Goal: Task Accomplishment & Management: Manage account settings

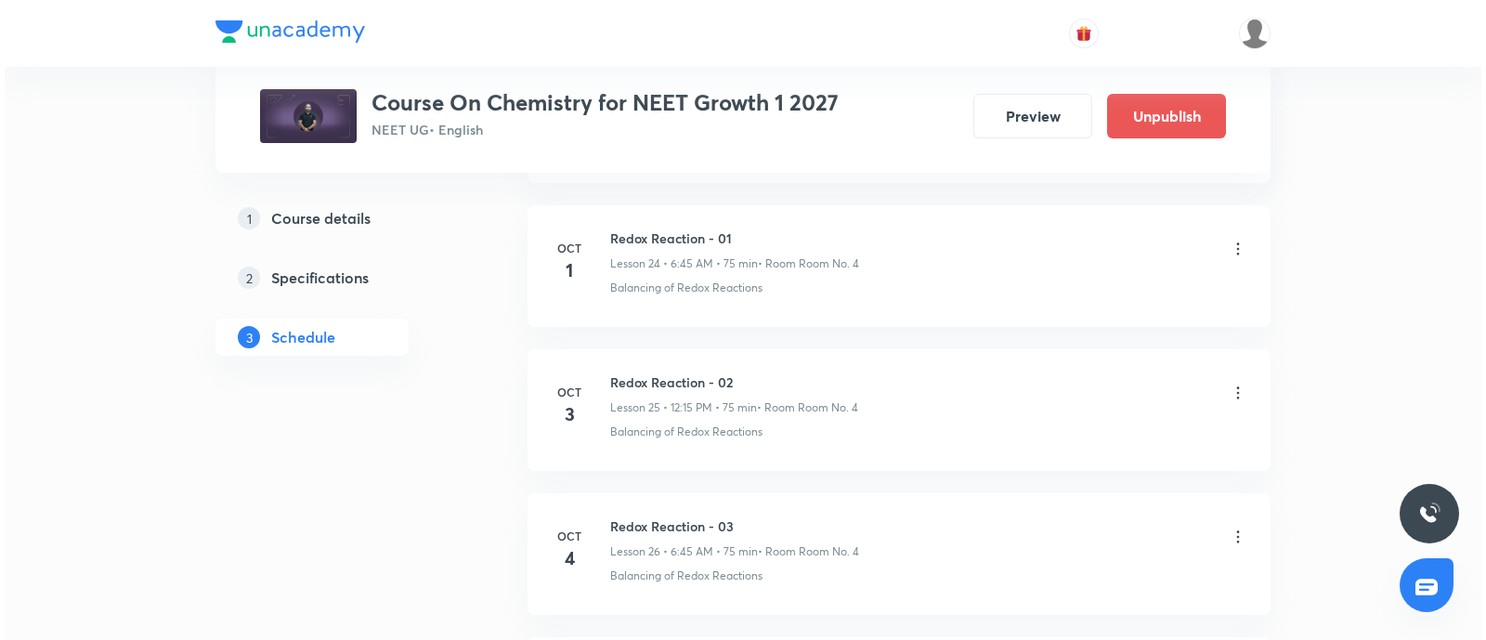
scroll to position [4870, 0]
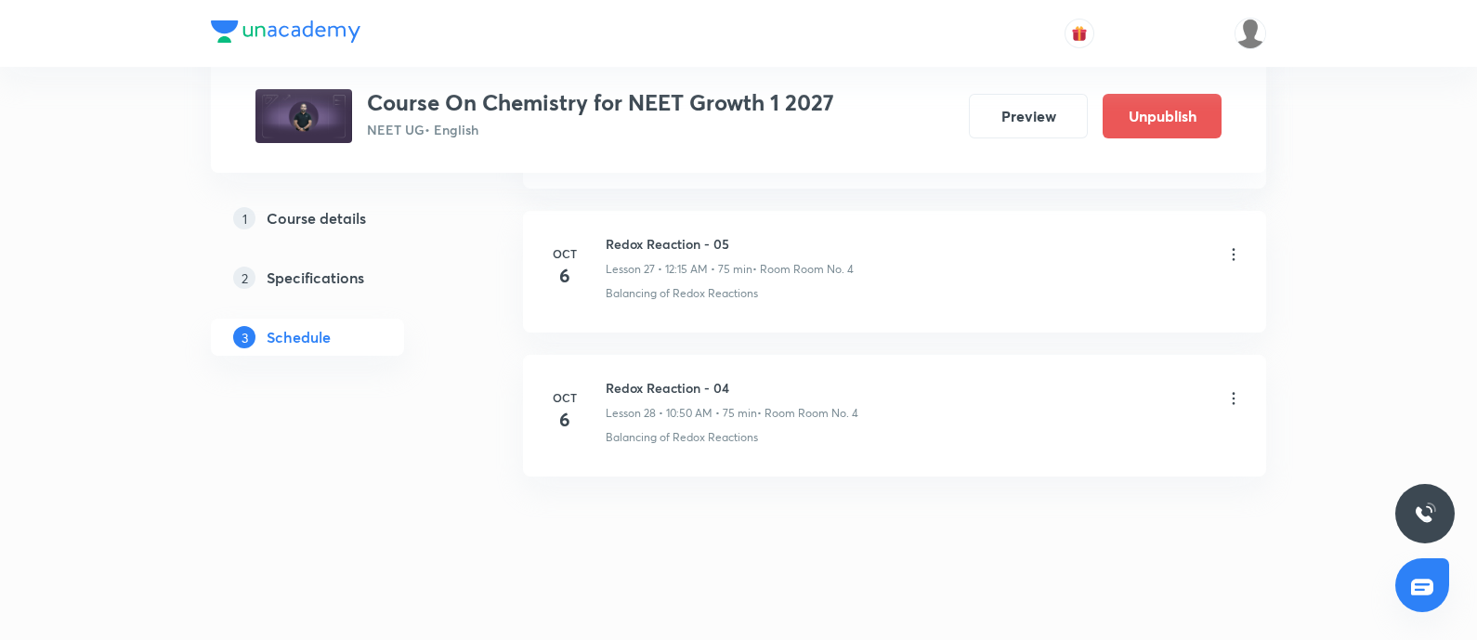
click at [1230, 245] on icon at bounding box center [1233, 254] width 19 height 19
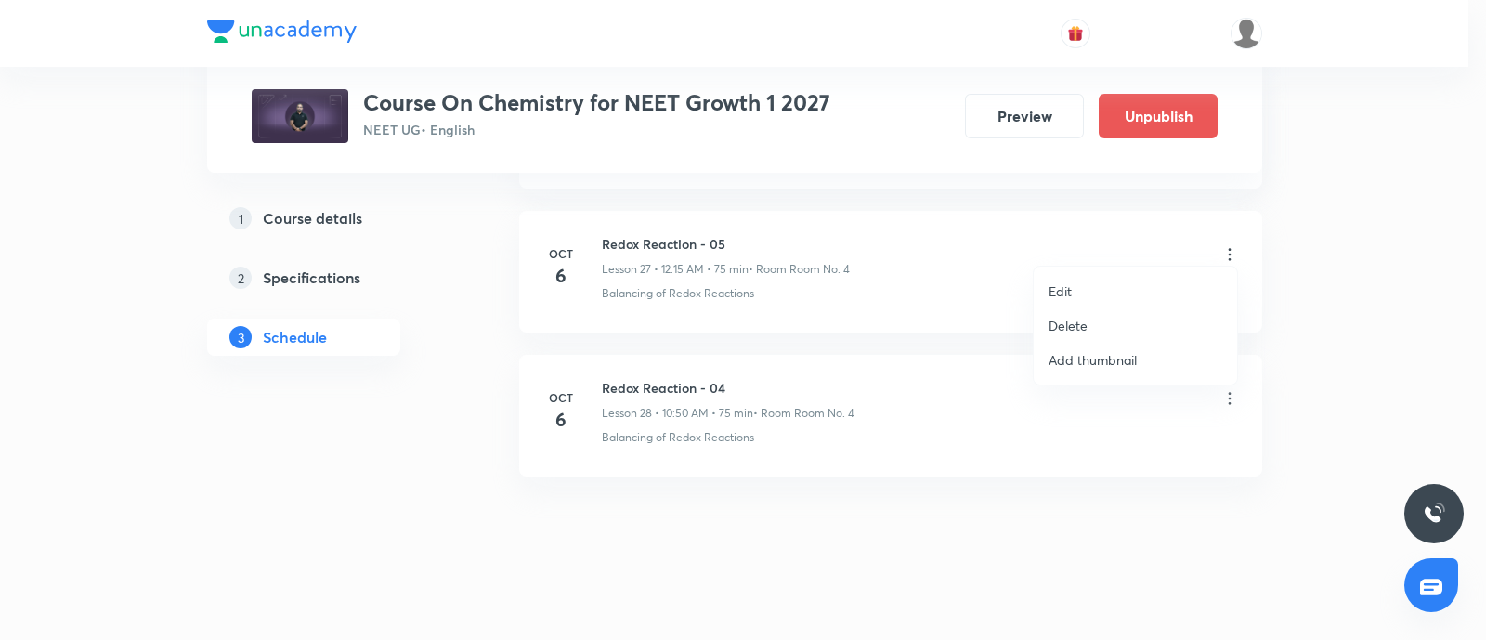
click at [1109, 279] on li "Edit" at bounding box center [1135, 291] width 203 height 34
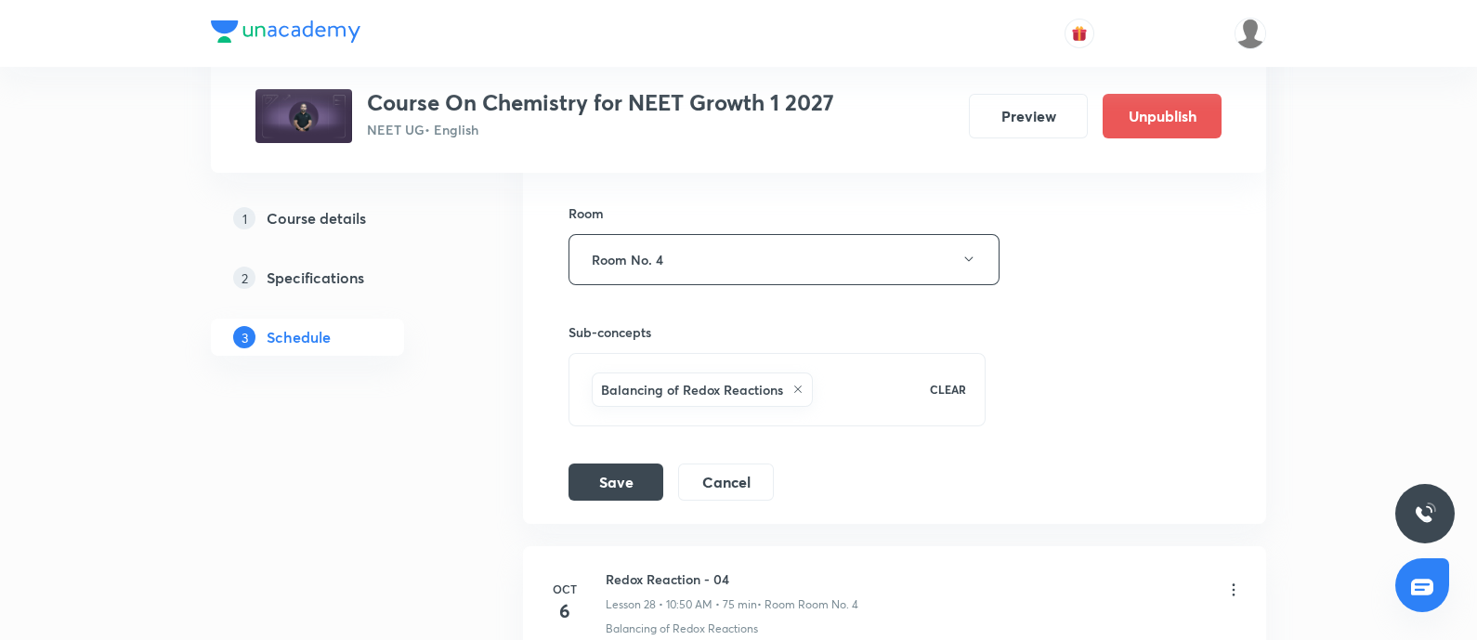
scroll to position [4730, 0]
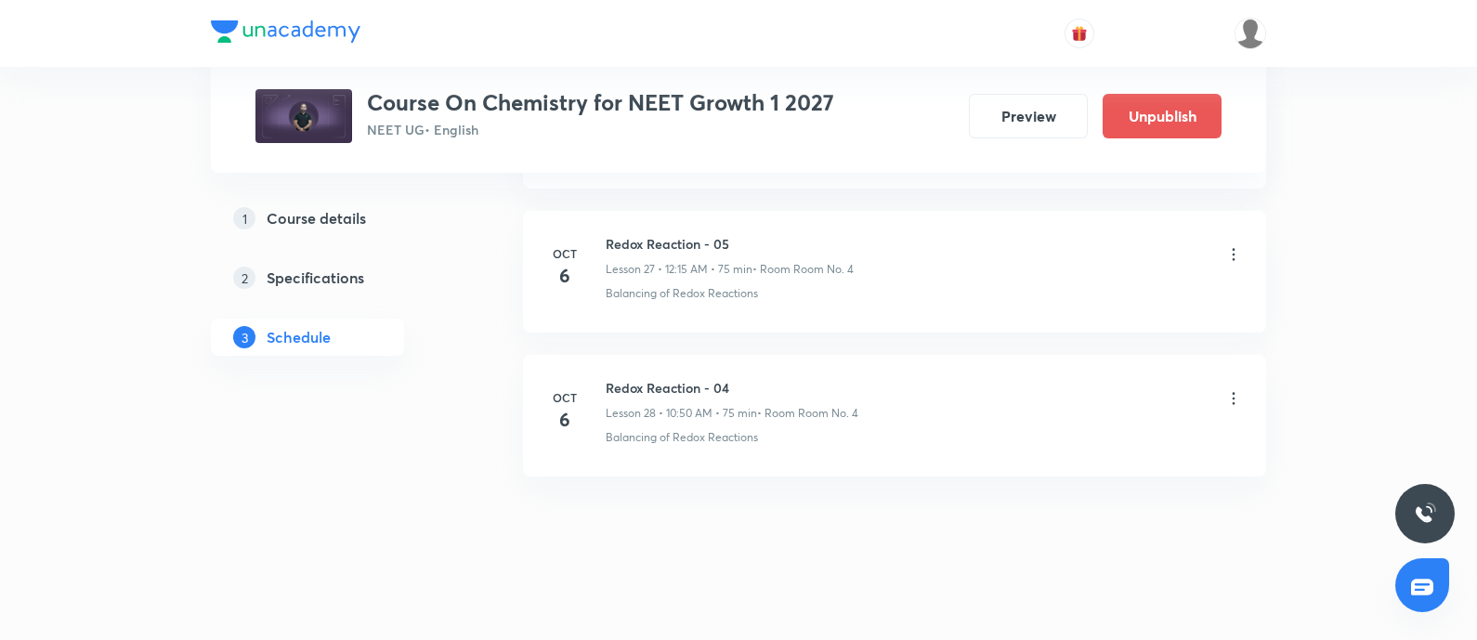
click at [616, 379] on h6 "Redox Reaction - 04" at bounding box center [731, 388] width 253 height 20
copy h6 "Redox Reaction - 04"
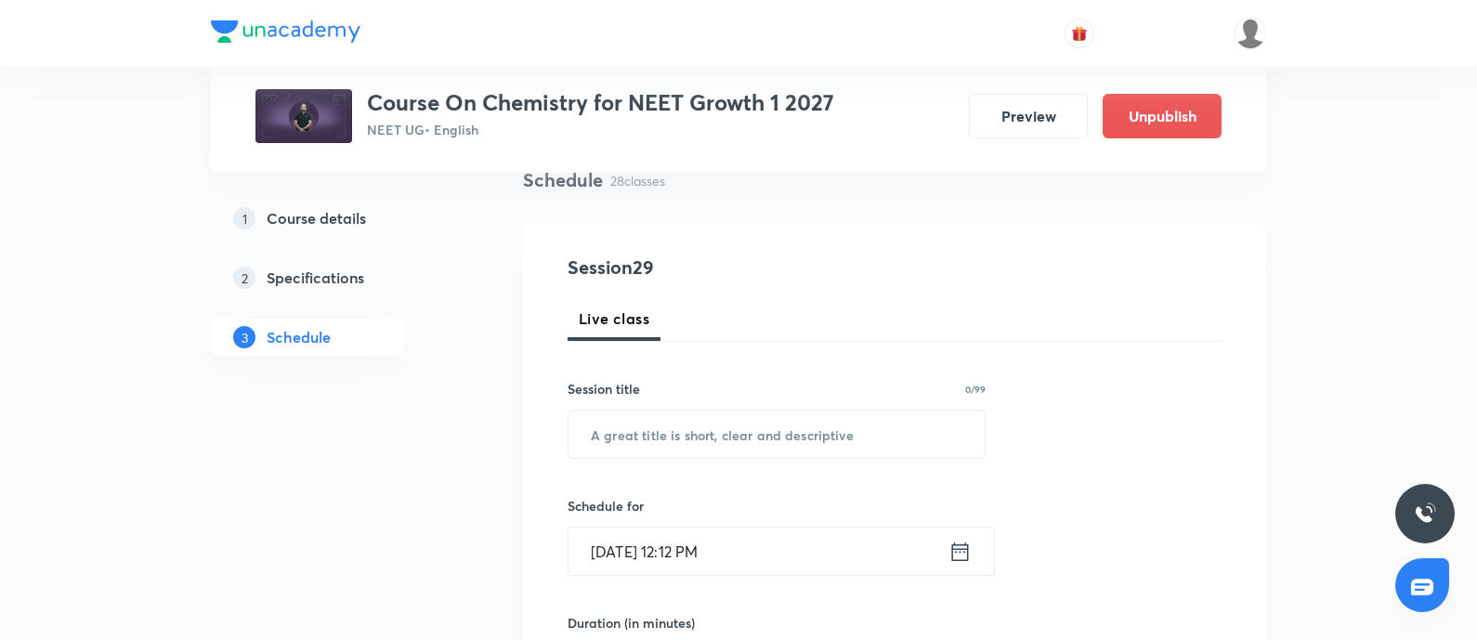
scroll to position [149, 0]
click at [650, 454] on input "text" at bounding box center [776, 433] width 416 height 47
paste input "Redox Reaction - 04"
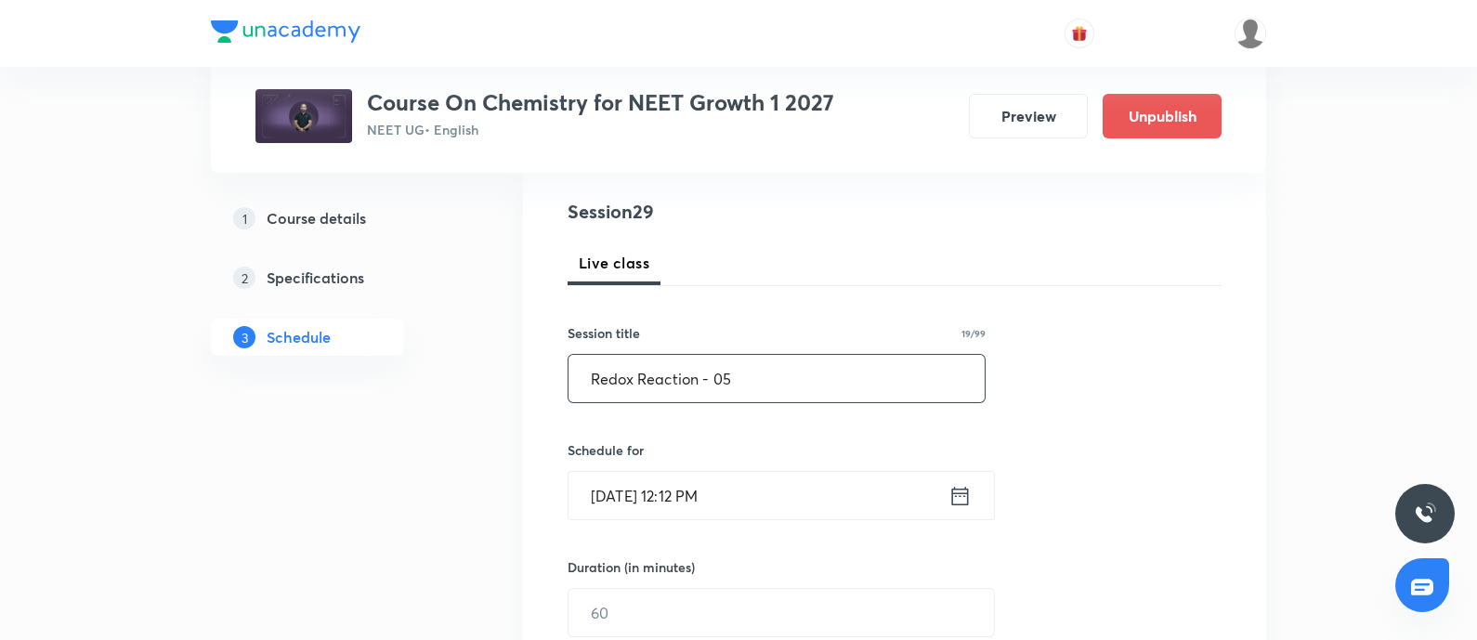
scroll to position [206, 0]
type input "Redox Reaction - 05"
click at [789, 502] on input "Oct 6, 2025, 12:12 PM" at bounding box center [758, 492] width 380 height 47
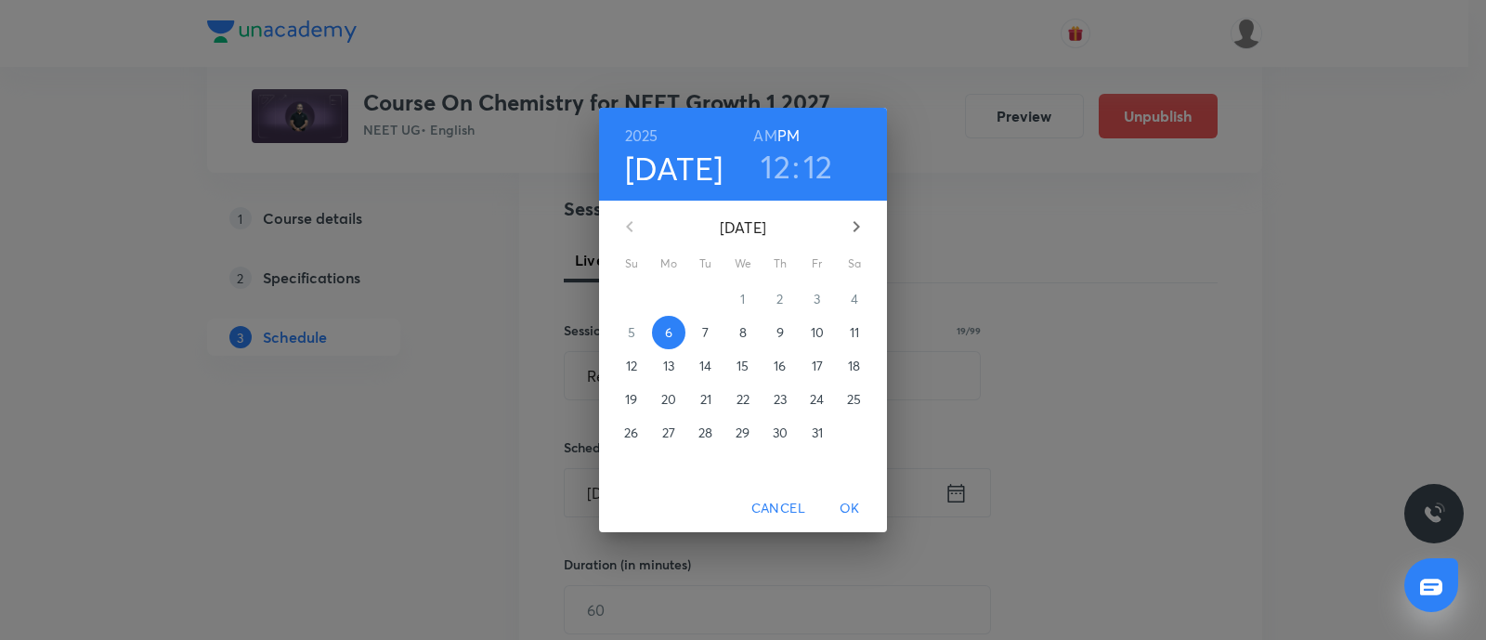
click at [780, 167] on h3 "12" at bounding box center [776, 166] width 30 height 39
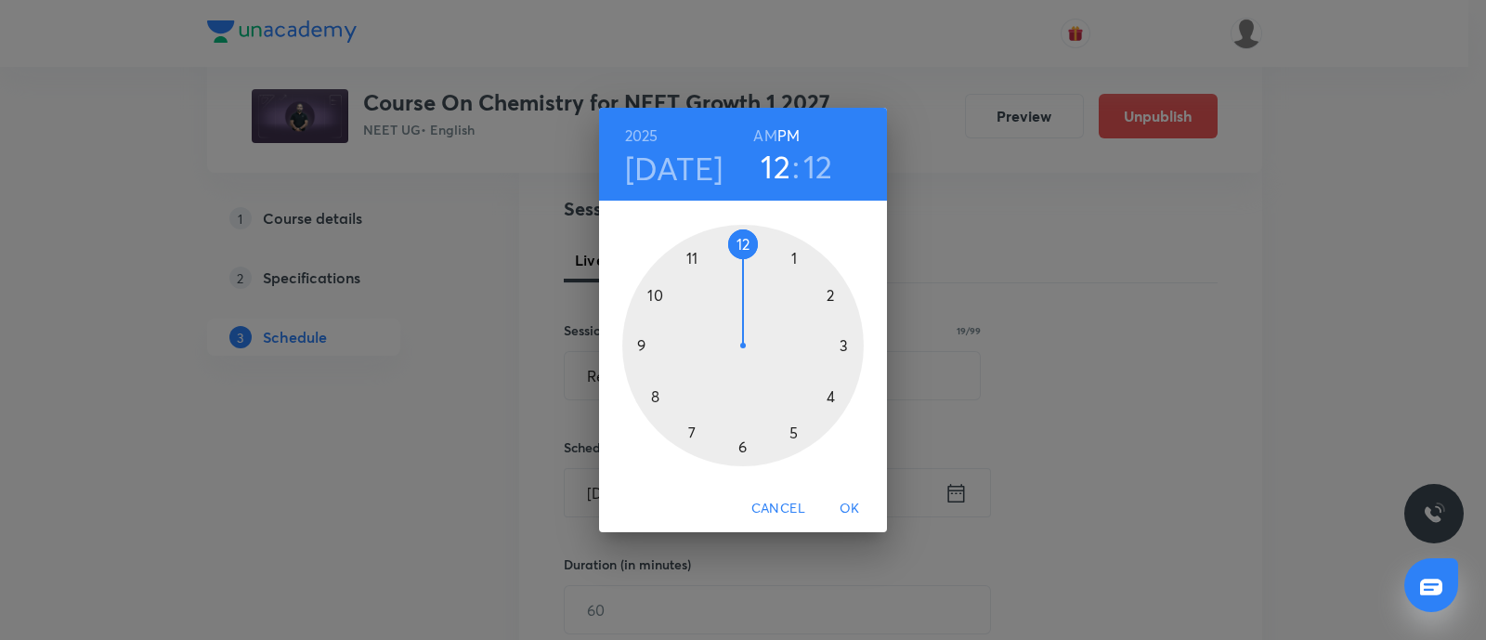
click at [741, 241] on div at bounding box center [742, 345] width 241 height 241
click at [844, 345] on div at bounding box center [742, 345] width 241 height 241
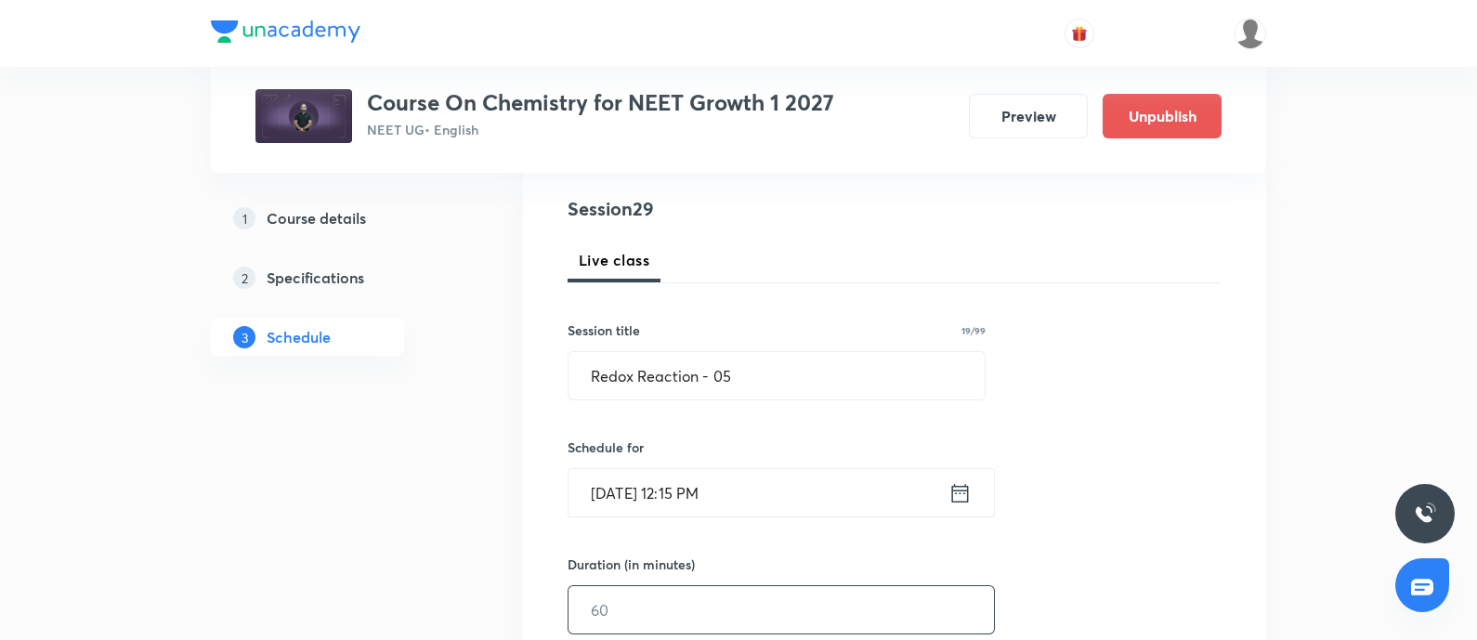
click at [645, 592] on input "text" at bounding box center [780, 609] width 425 height 47
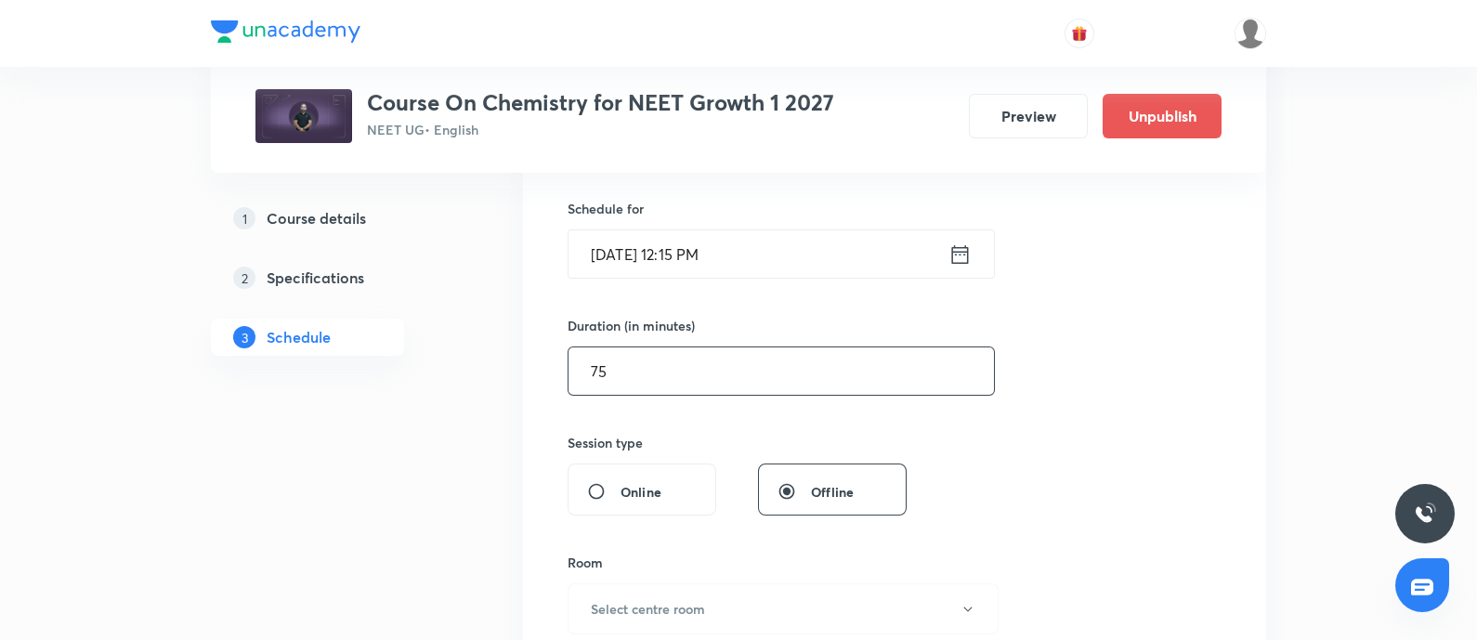
scroll to position [445, 0]
type input "75"
click at [645, 592] on button "Select centre room" at bounding box center [782, 608] width 431 height 51
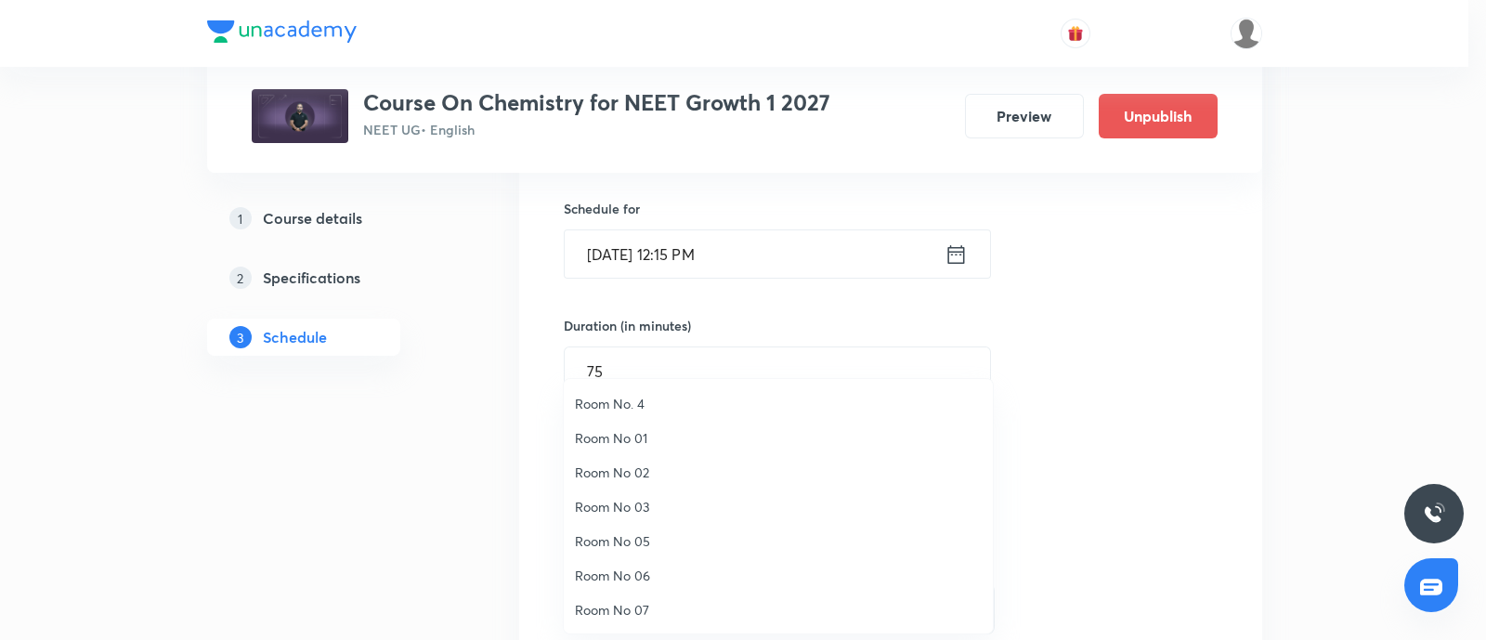
click at [640, 402] on span "Room No. 4" at bounding box center [778, 404] width 407 height 20
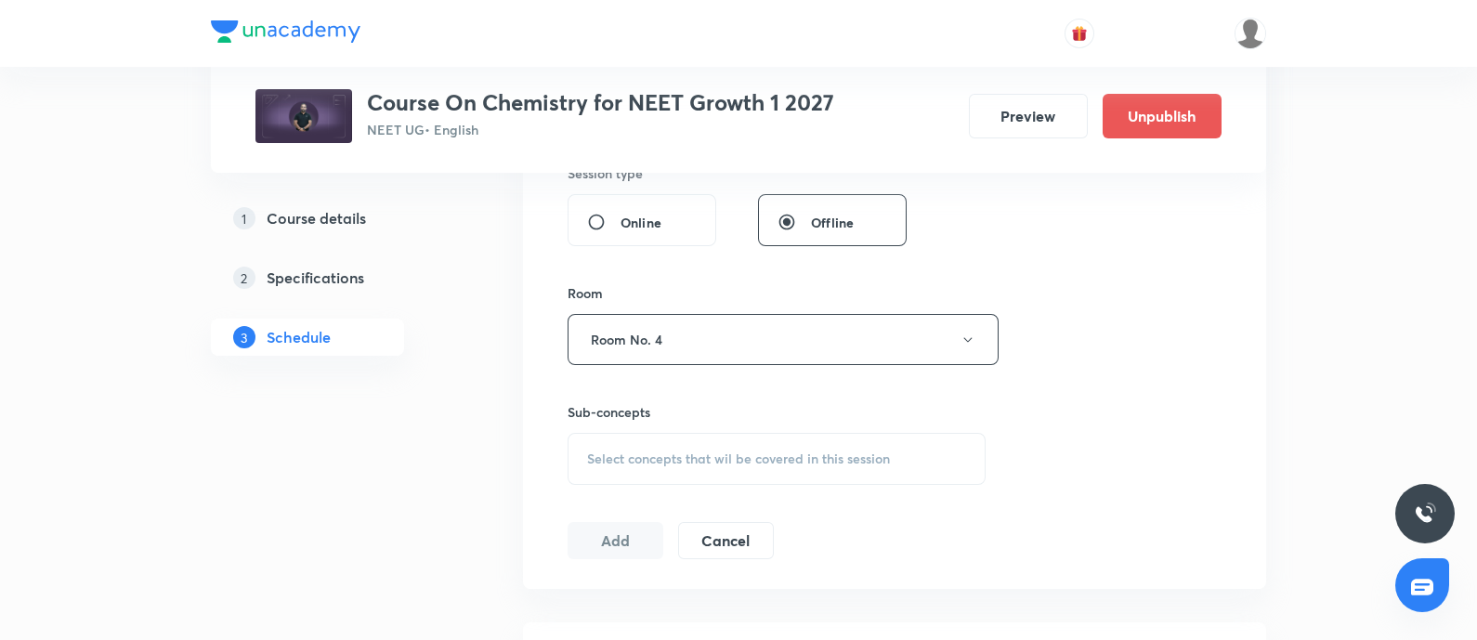
scroll to position [722, 0]
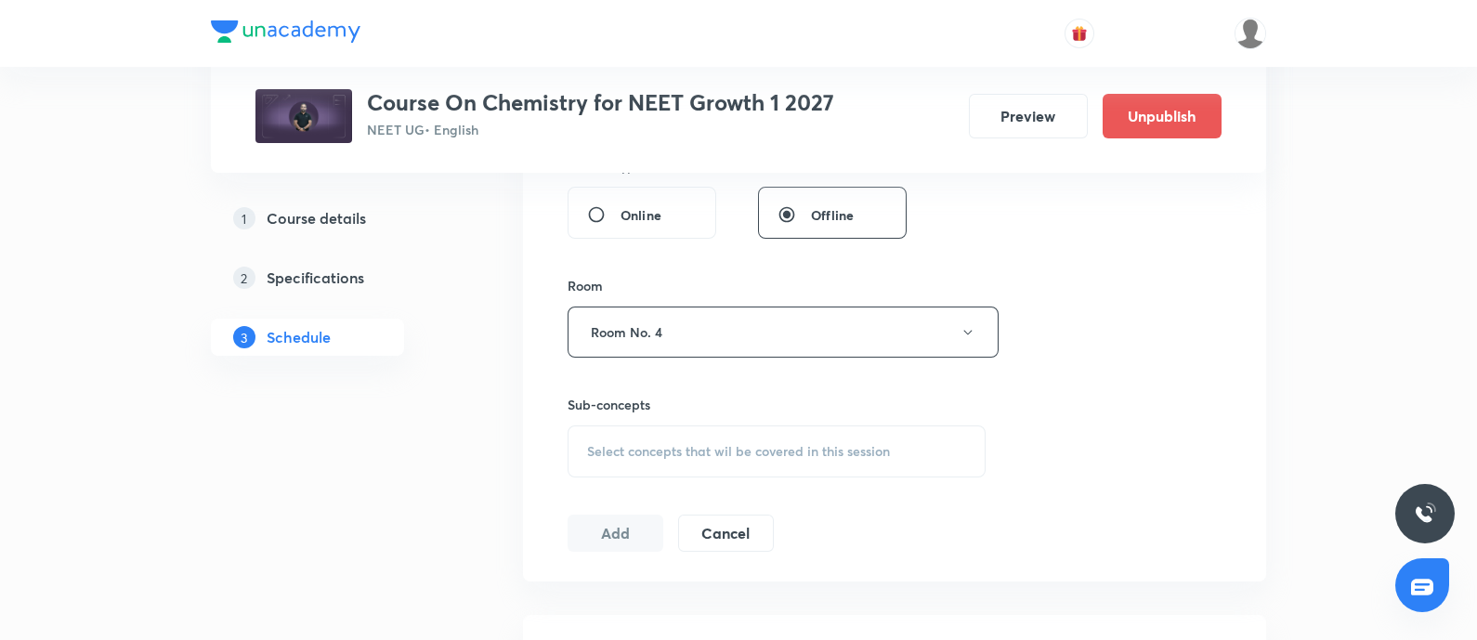
click at [642, 452] on span "Select concepts that wil be covered in this session" at bounding box center [738, 451] width 303 height 15
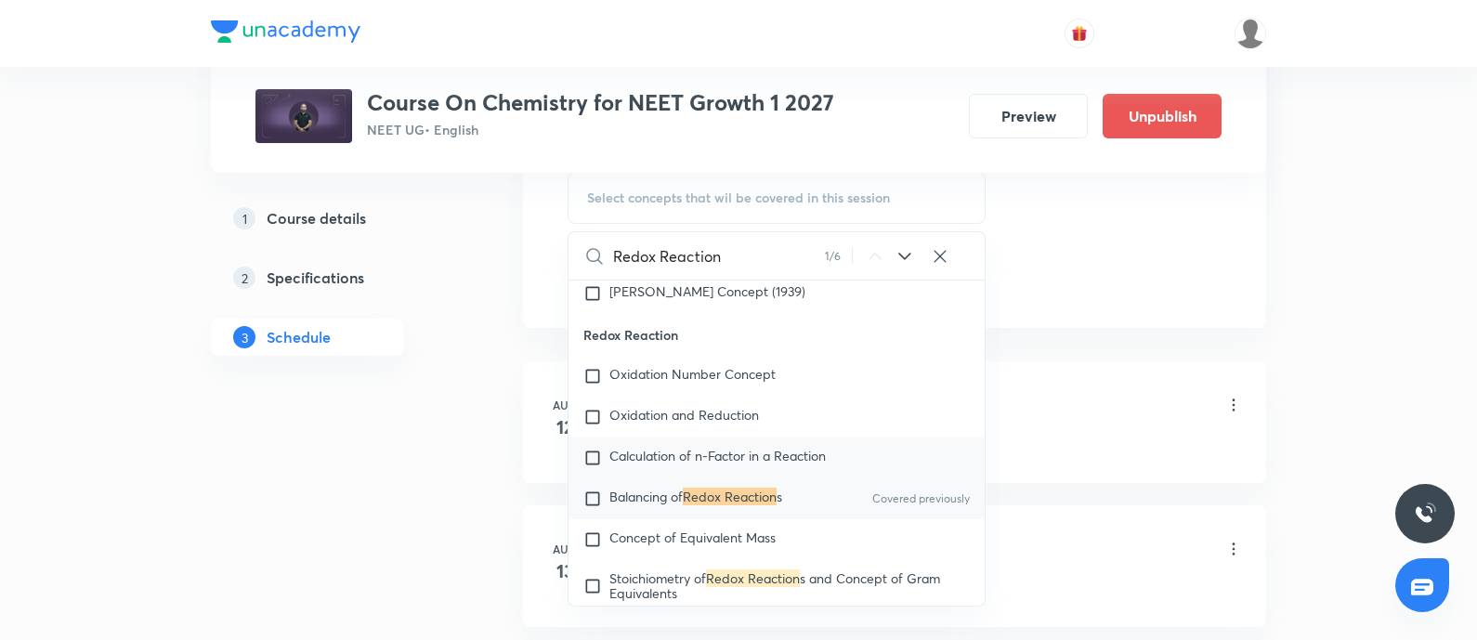
scroll to position [6583, 0]
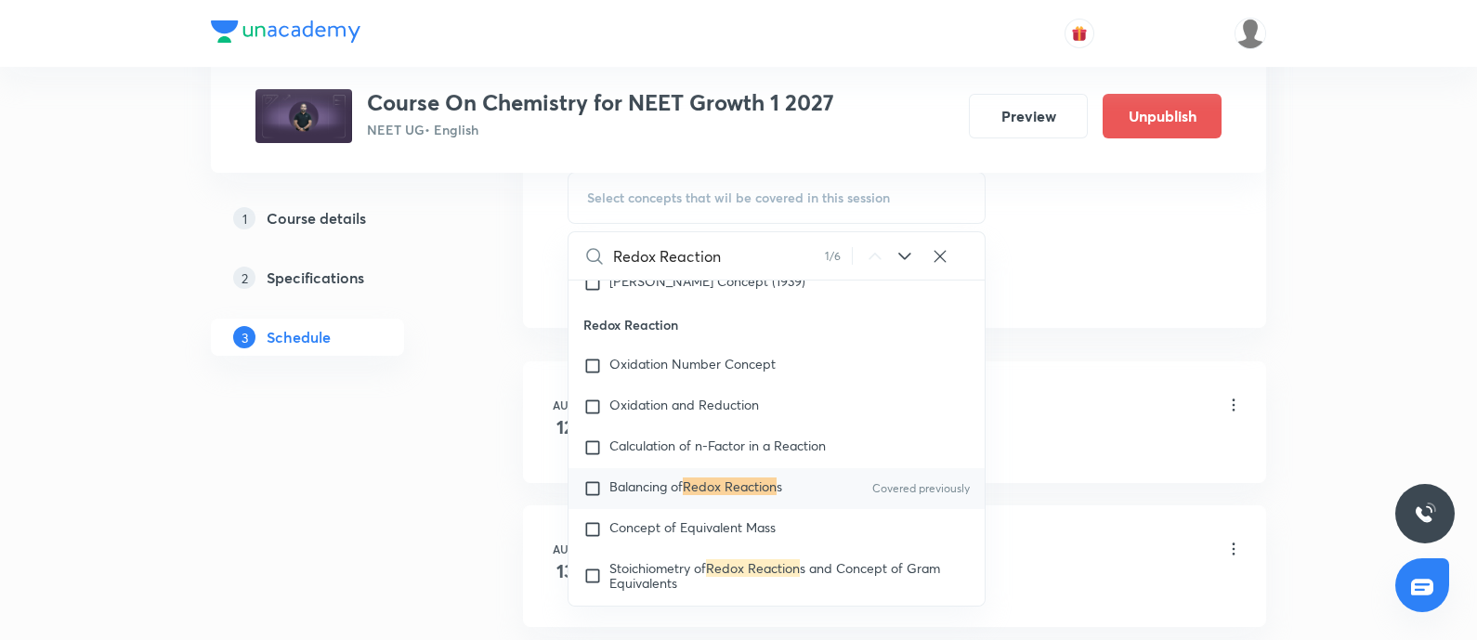
type input "Redox Reaction"
click at [633, 495] on span "Balancing of" at bounding box center [645, 486] width 73 height 18
checkbox input "true"
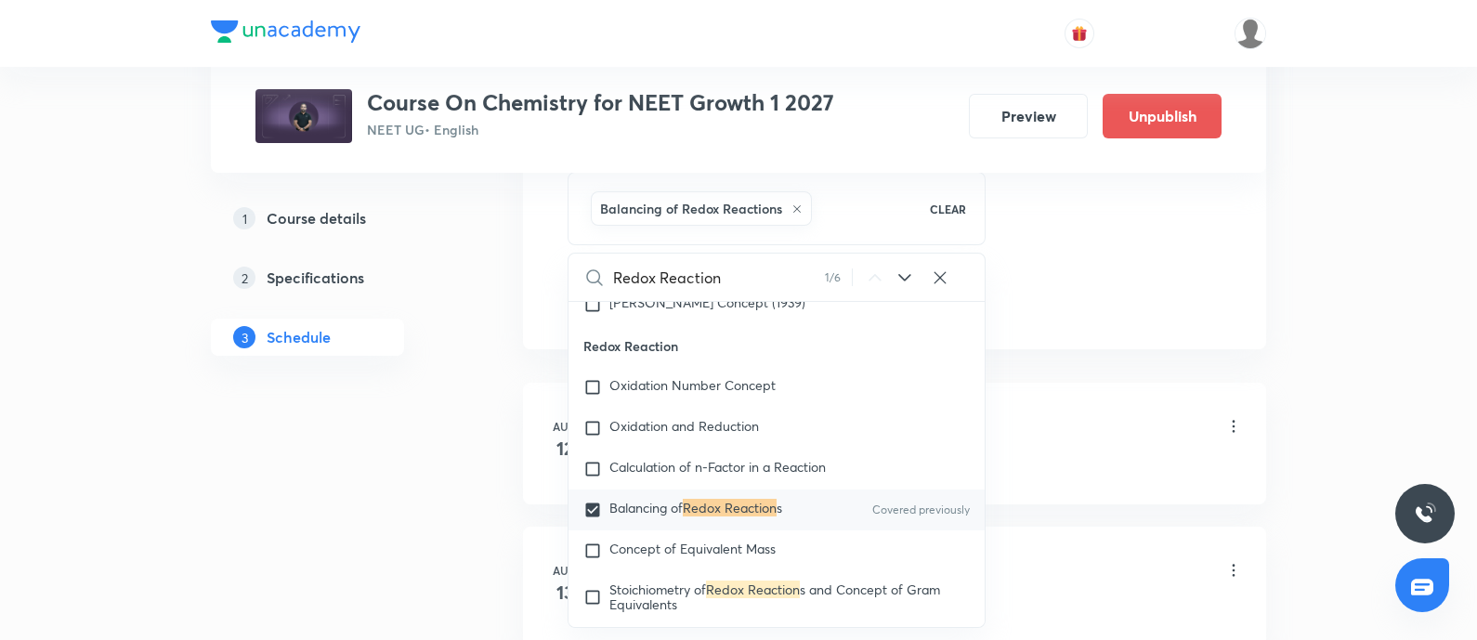
click at [1064, 406] on div "Chemical Equilibrium - 01 Lesson 1 • 10:50 AM • 75 min • Room Room No. 4" at bounding box center [923, 428] width 637 height 44
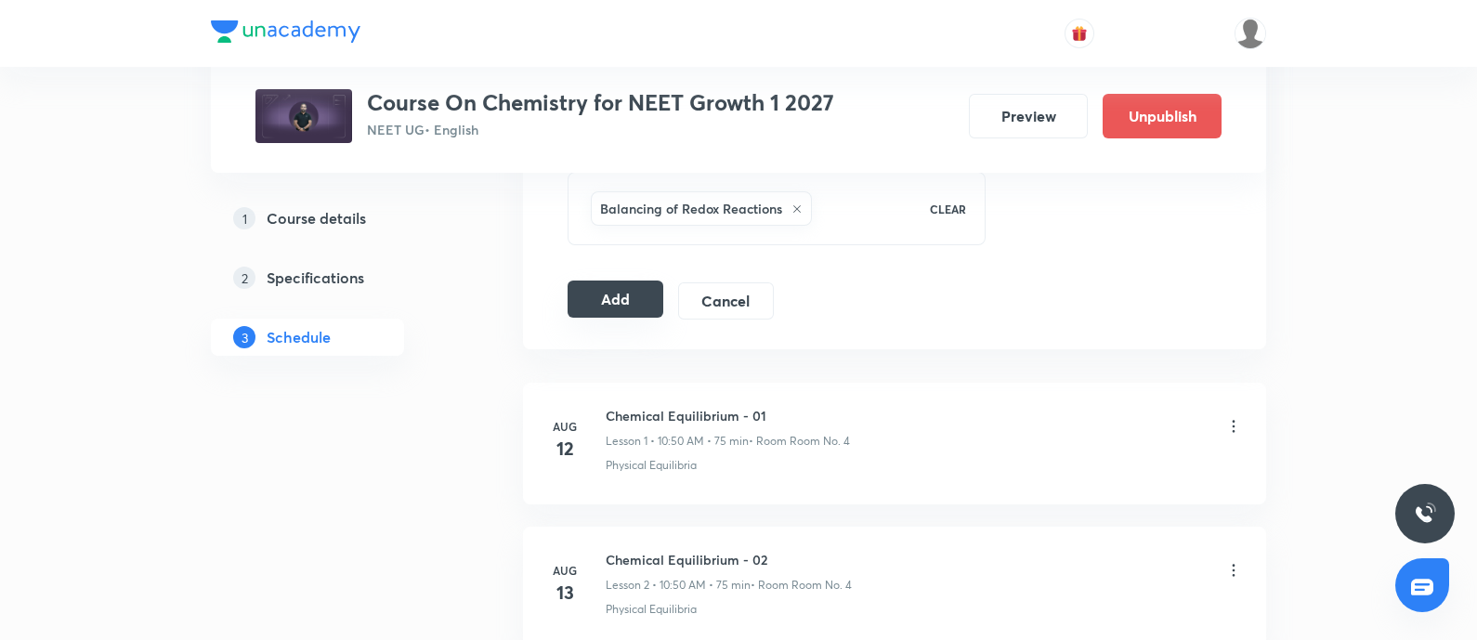
click at [635, 291] on button "Add" at bounding box center [615, 298] width 96 height 37
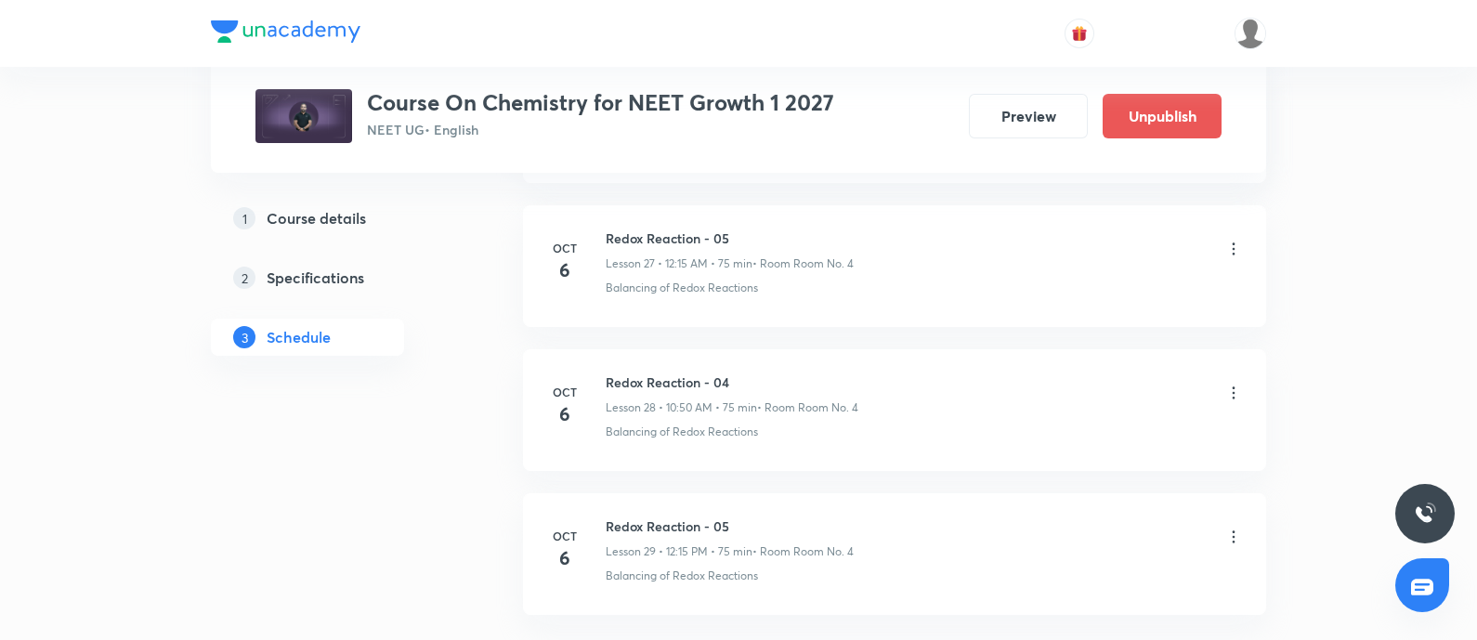
scroll to position [4871, 0]
click at [1230, 244] on icon at bounding box center [1233, 253] width 19 height 19
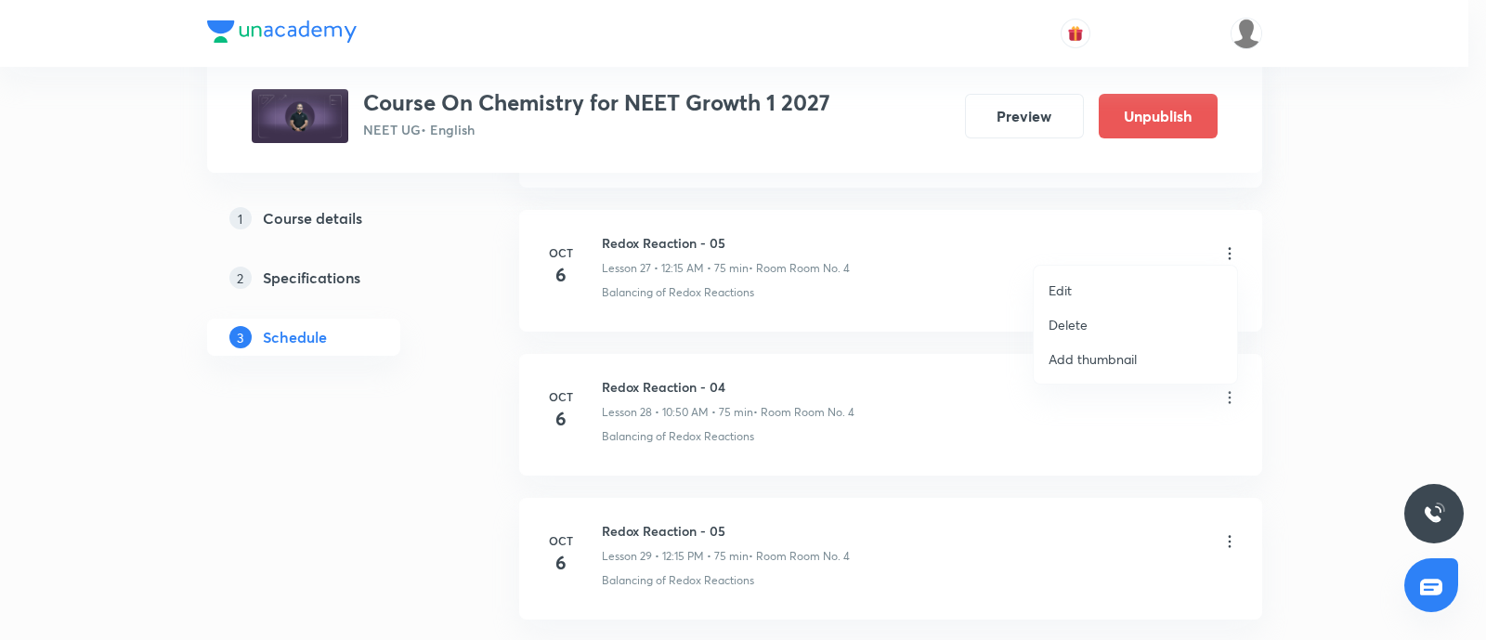
click at [1071, 318] on p "Delete" at bounding box center [1067, 325] width 39 height 20
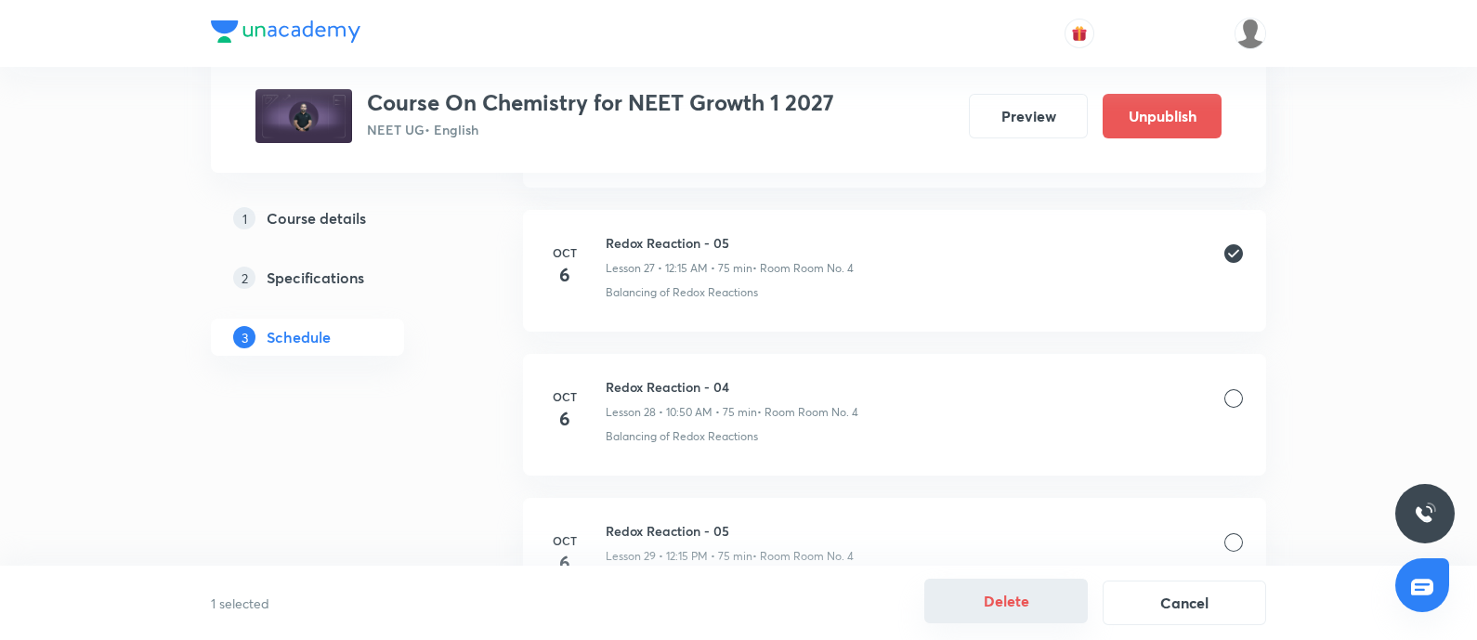
click at [1007, 599] on button "Delete" at bounding box center [1005, 601] width 163 height 45
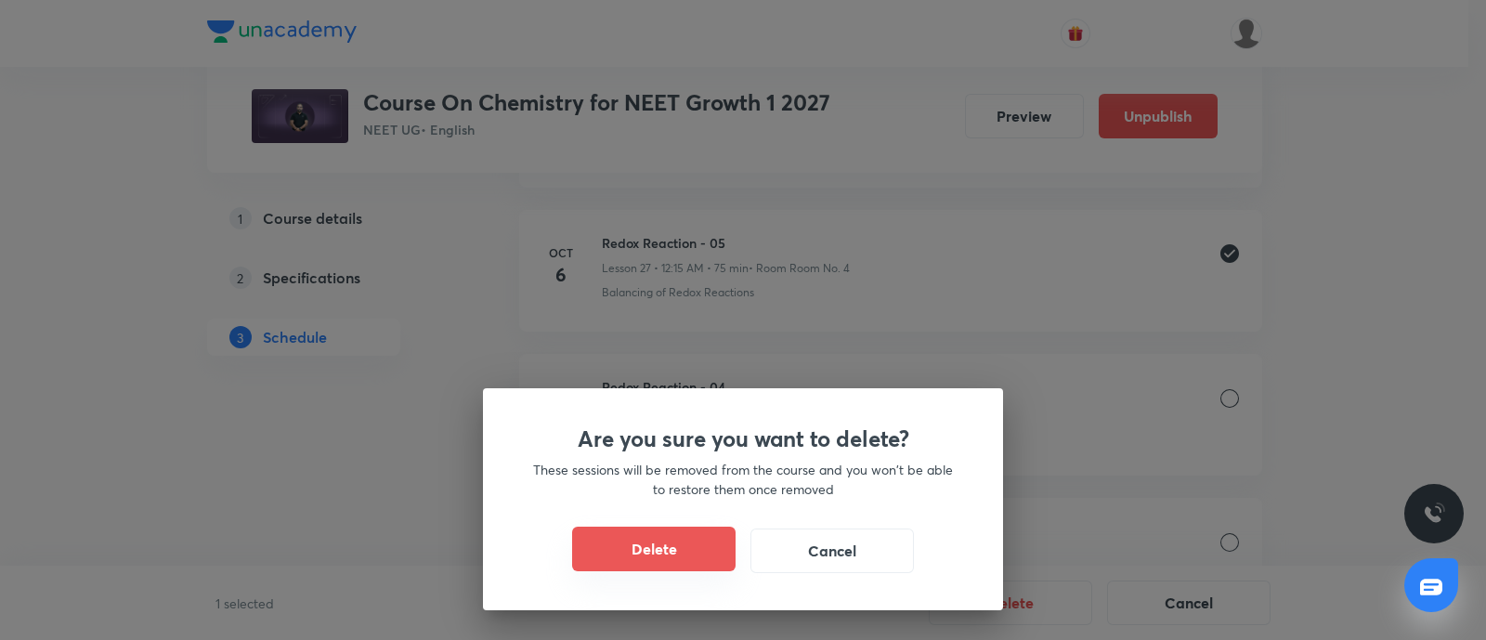
click at [704, 540] on button "Delete" at bounding box center [653, 549] width 163 height 45
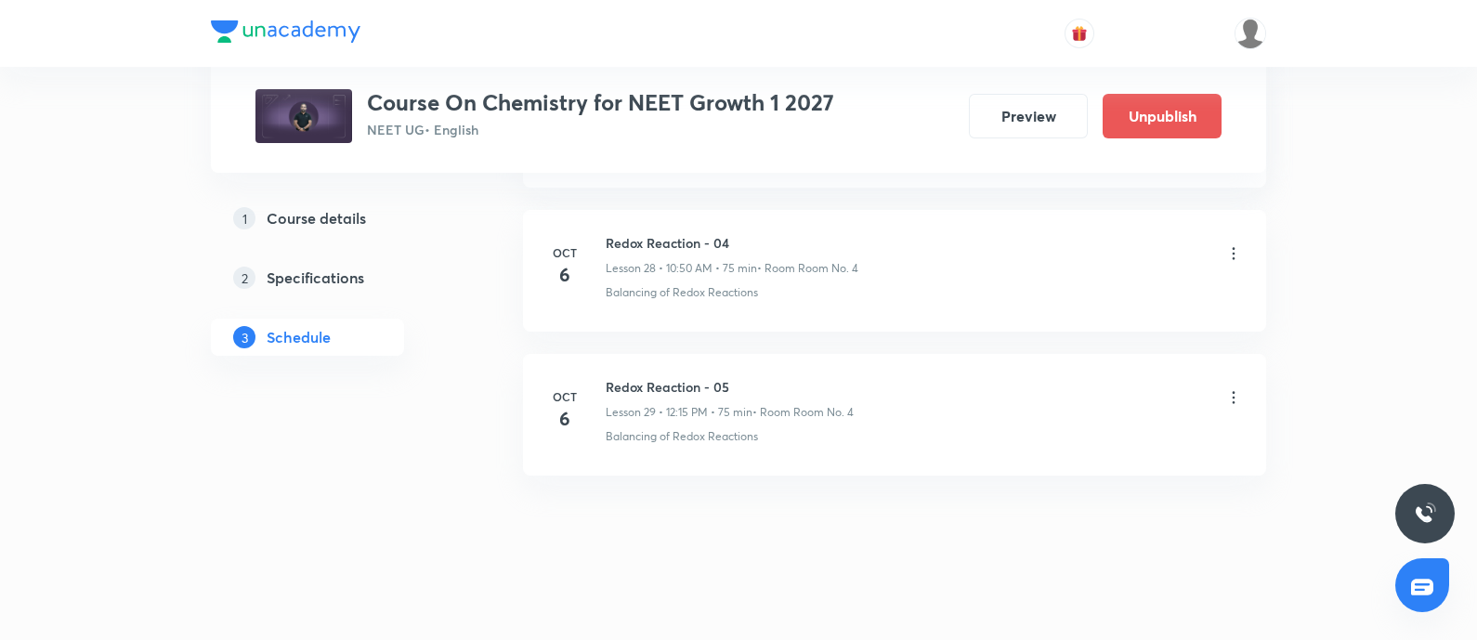
scroll to position [4870, 0]
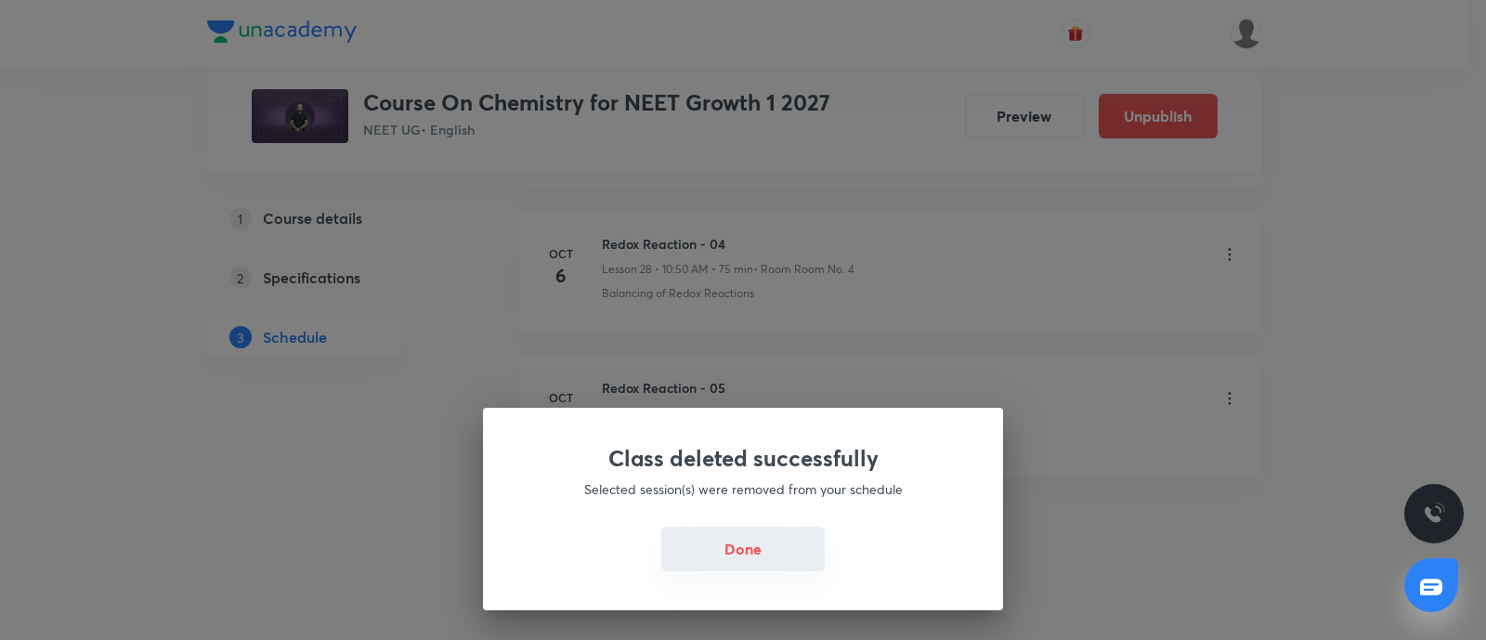
click at [718, 551] on button "Done" at bounding box center [742, 549] width 163 height 45
